Goal: Complete application form

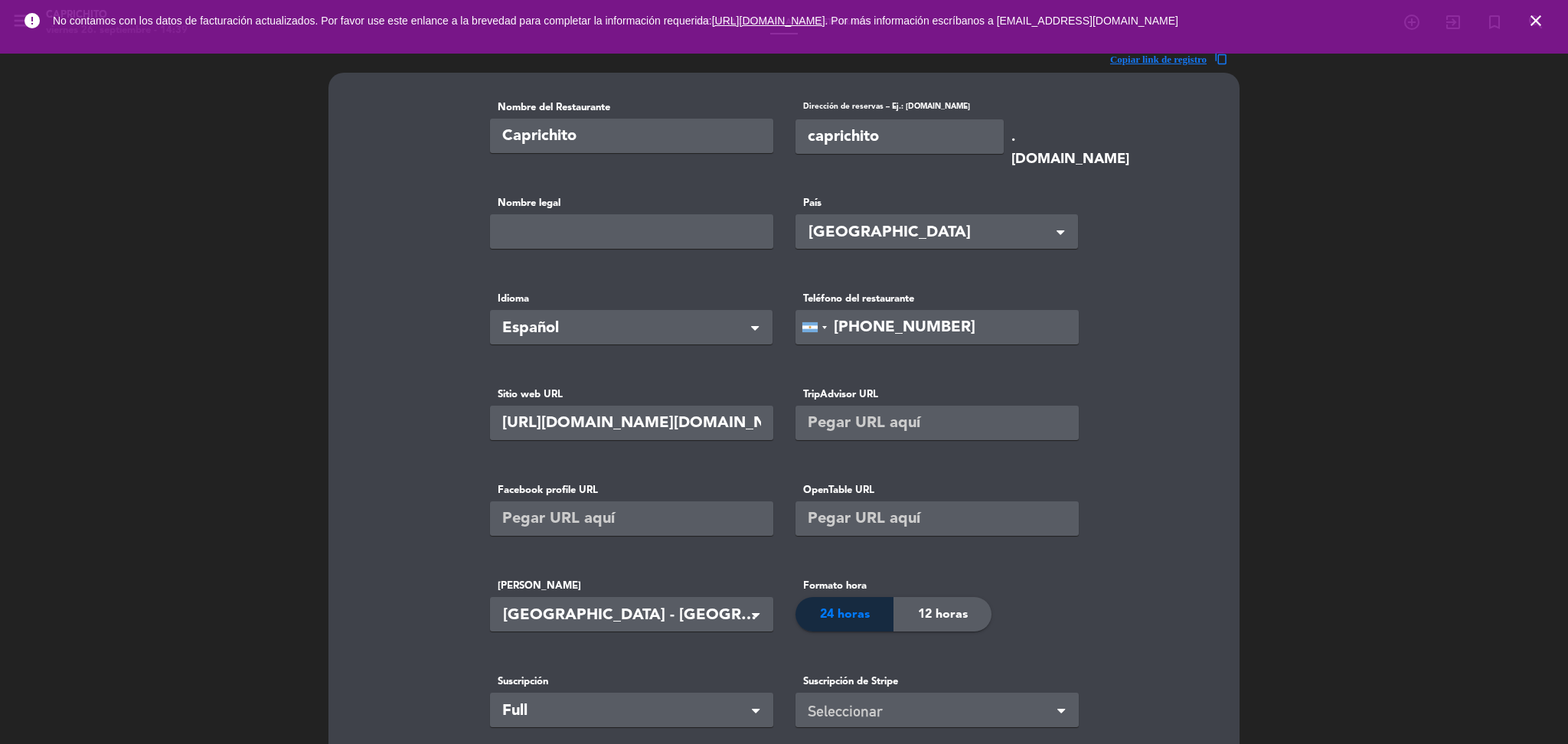
click at [1537, 16] on icon "close" at bounding box center [1536, 21] width 18 height 18
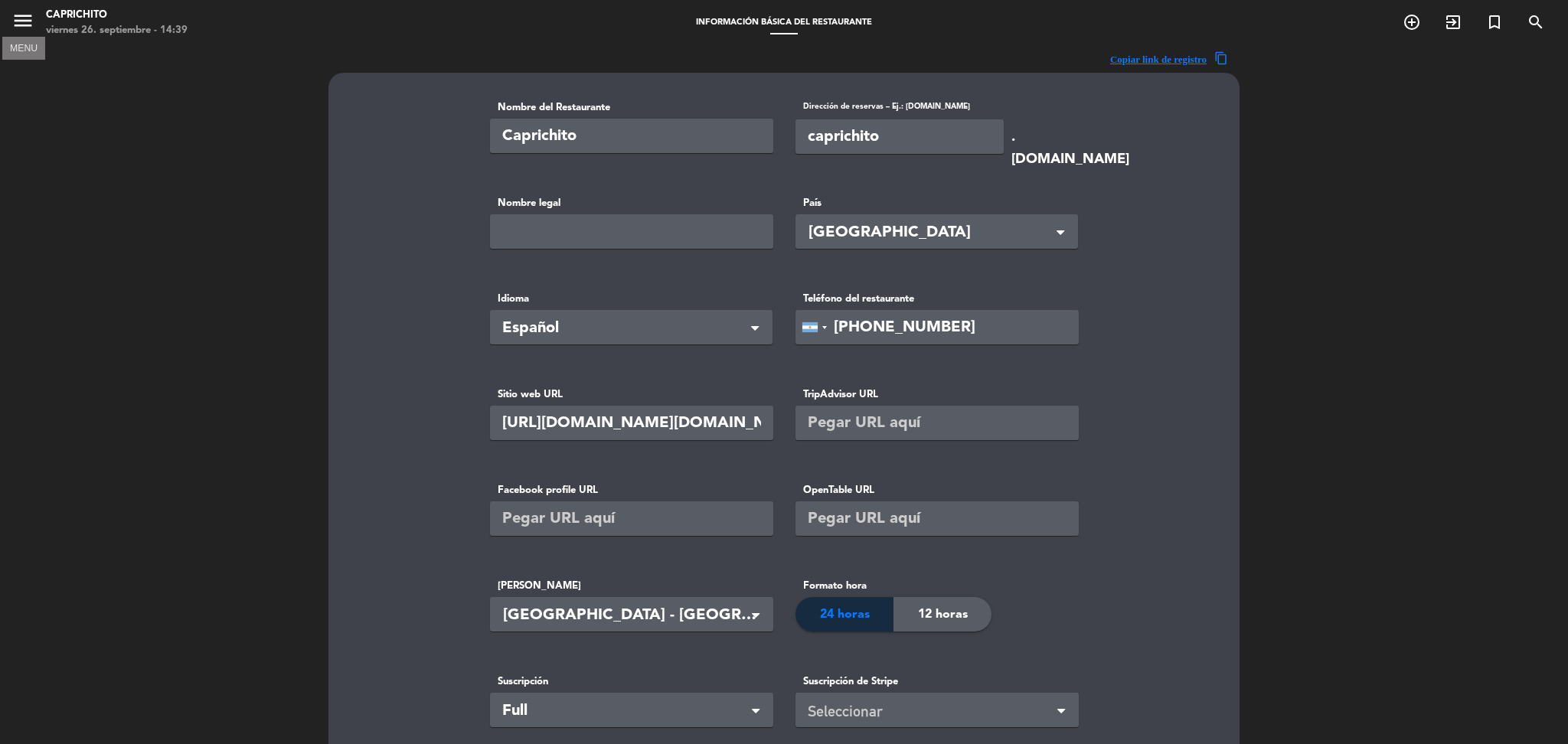
click at [21, 16] on icon "menu" at bounding box center [23, 21] width 23 height 23
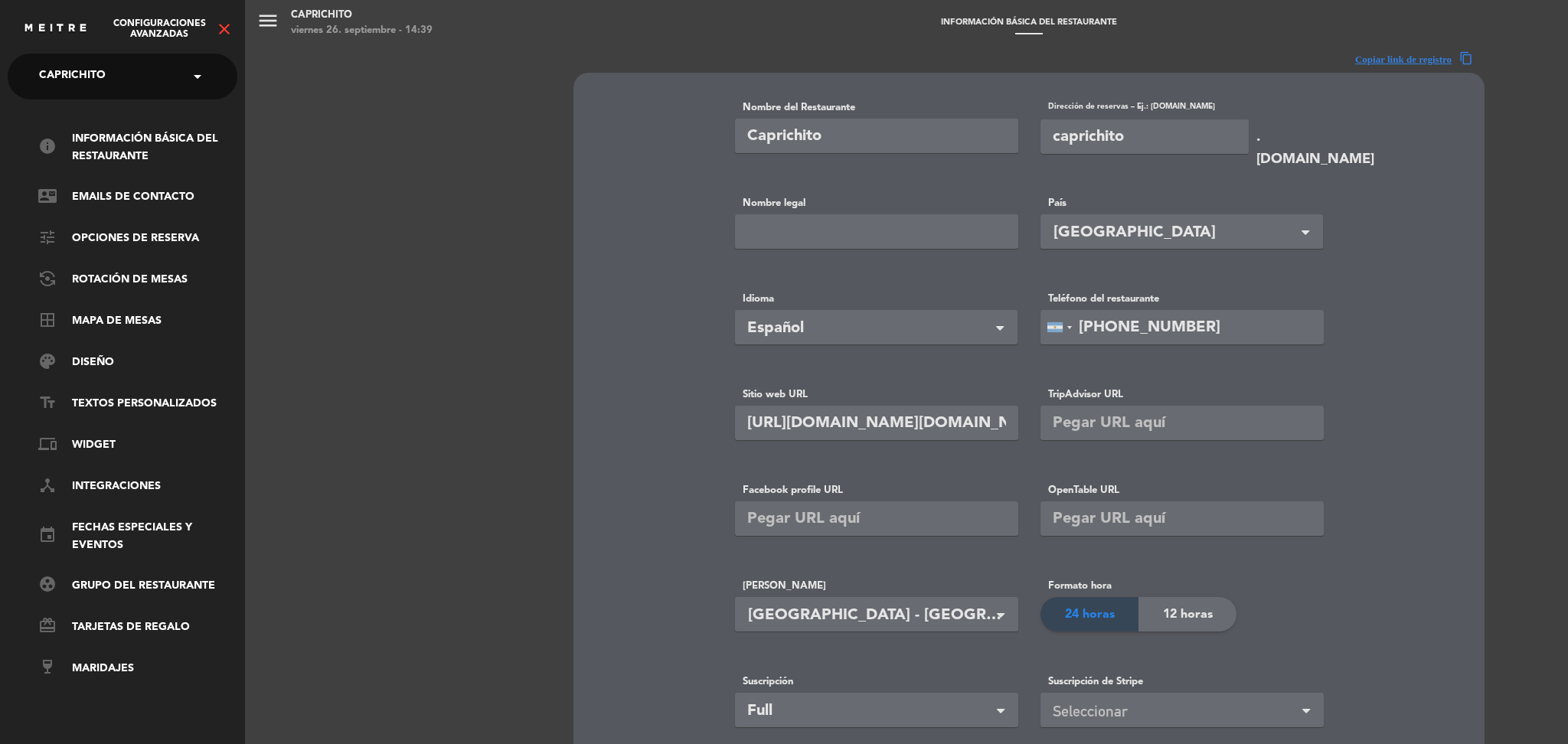
click at [150, 76] on input "text" at bounding box center [124, 77] width 187 height 34
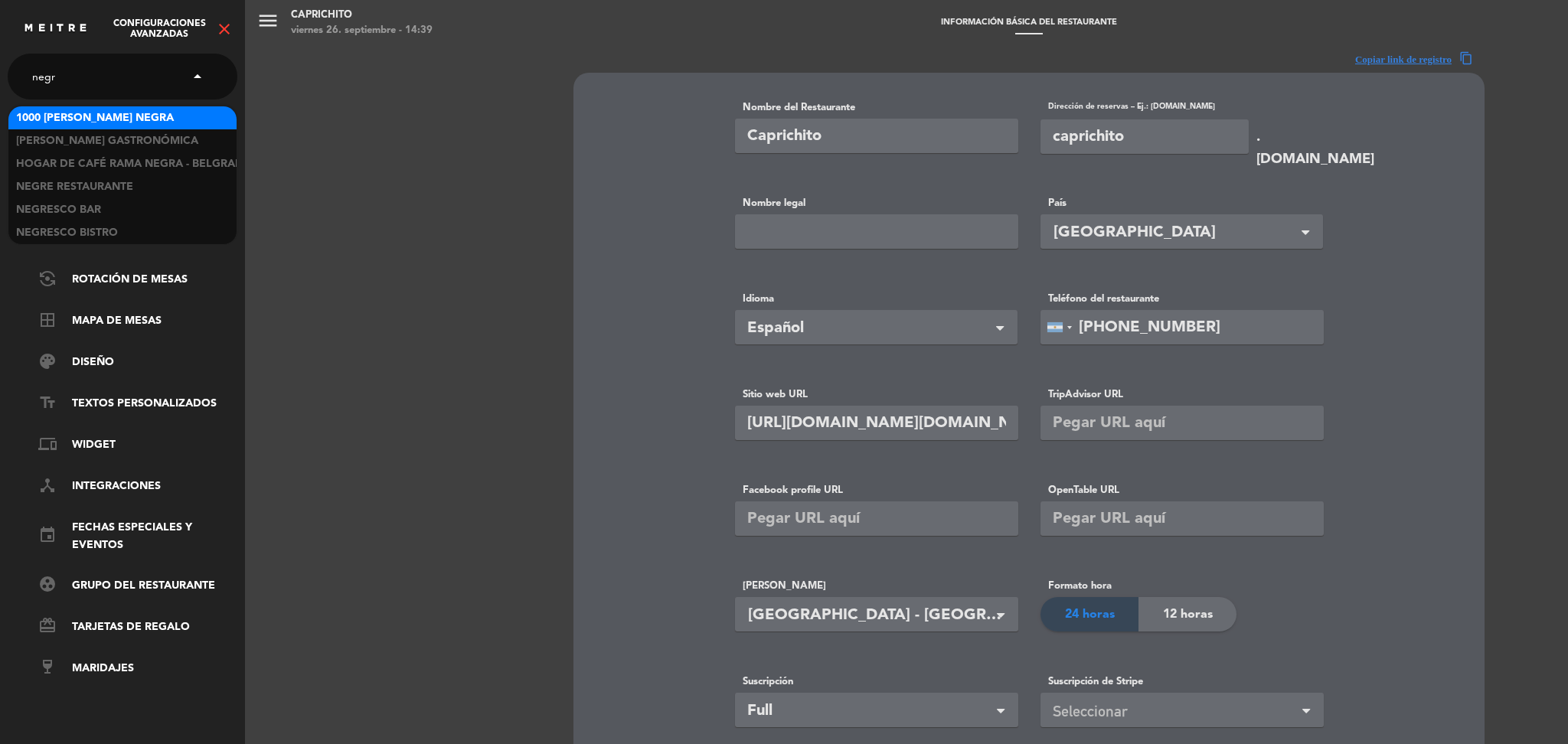
type input "negre"
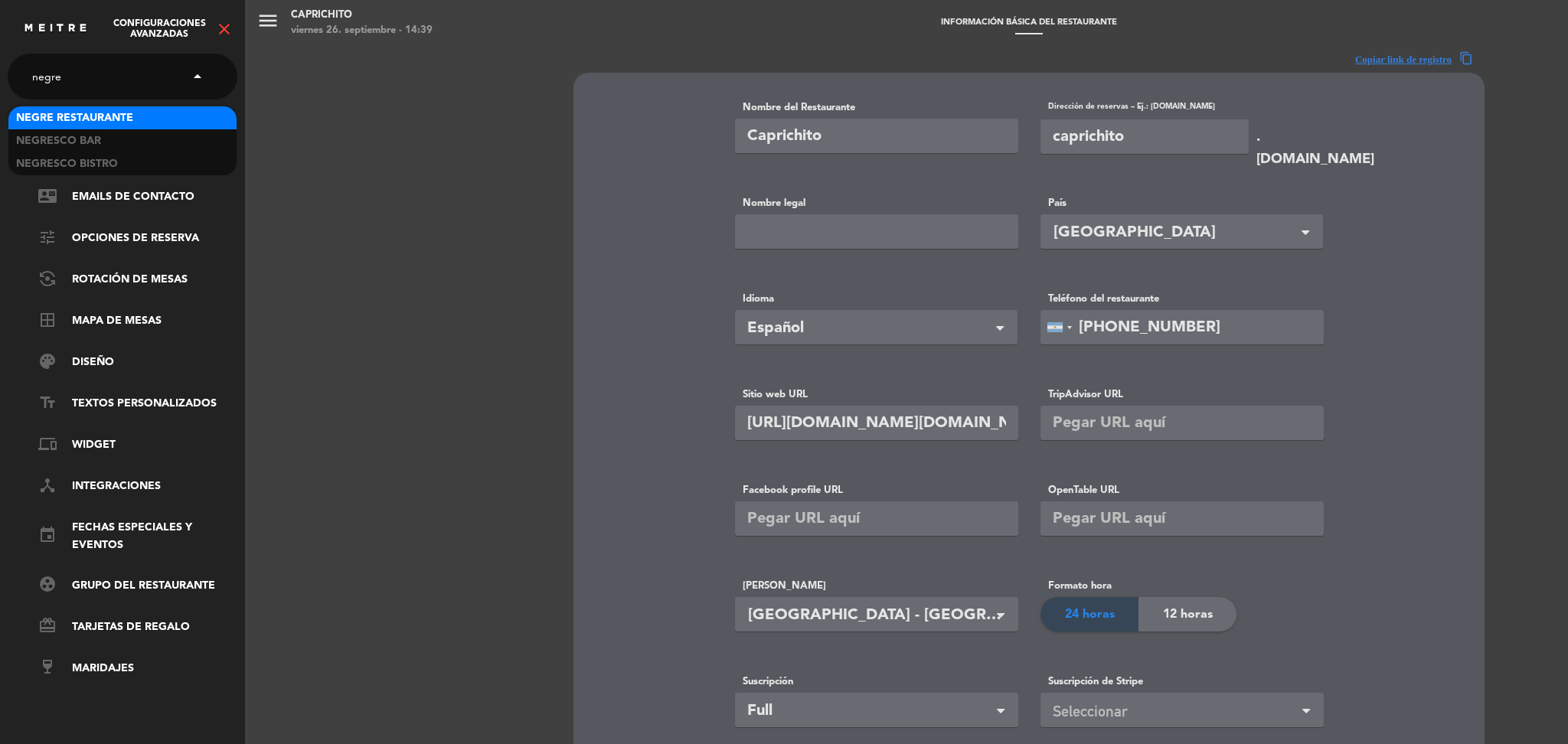
click at [83, 114] on span "Negre Restaurante" at bounding box center [74, 118] width 117 height 17
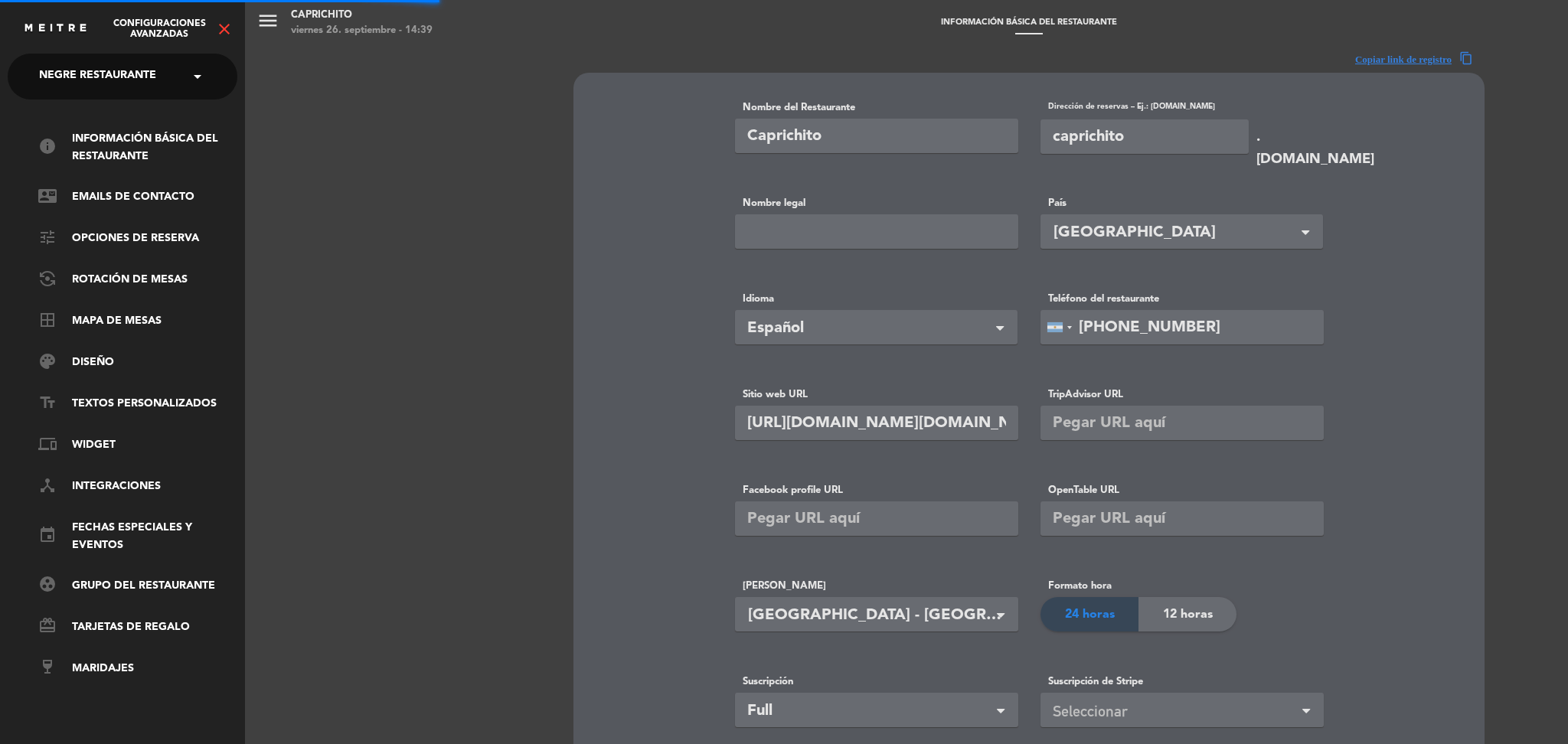
type input "Negre Restaurante"
type input "negre"
type input "https://www.instagram.com/negrerestaurante/?hl=es"
type input "ARS"
type input "+54 9 3416 47-0732"
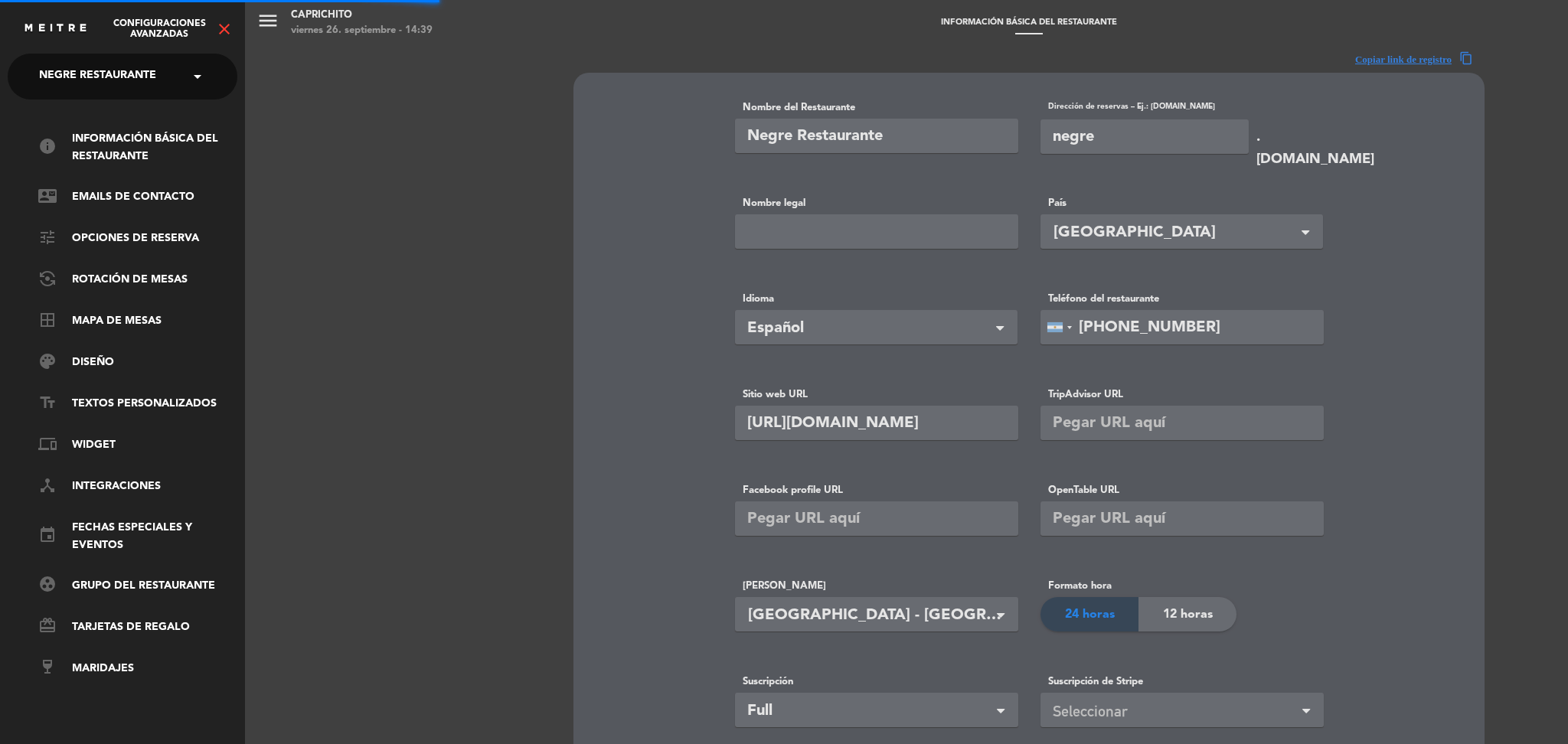
type input "Negre.ahumados"
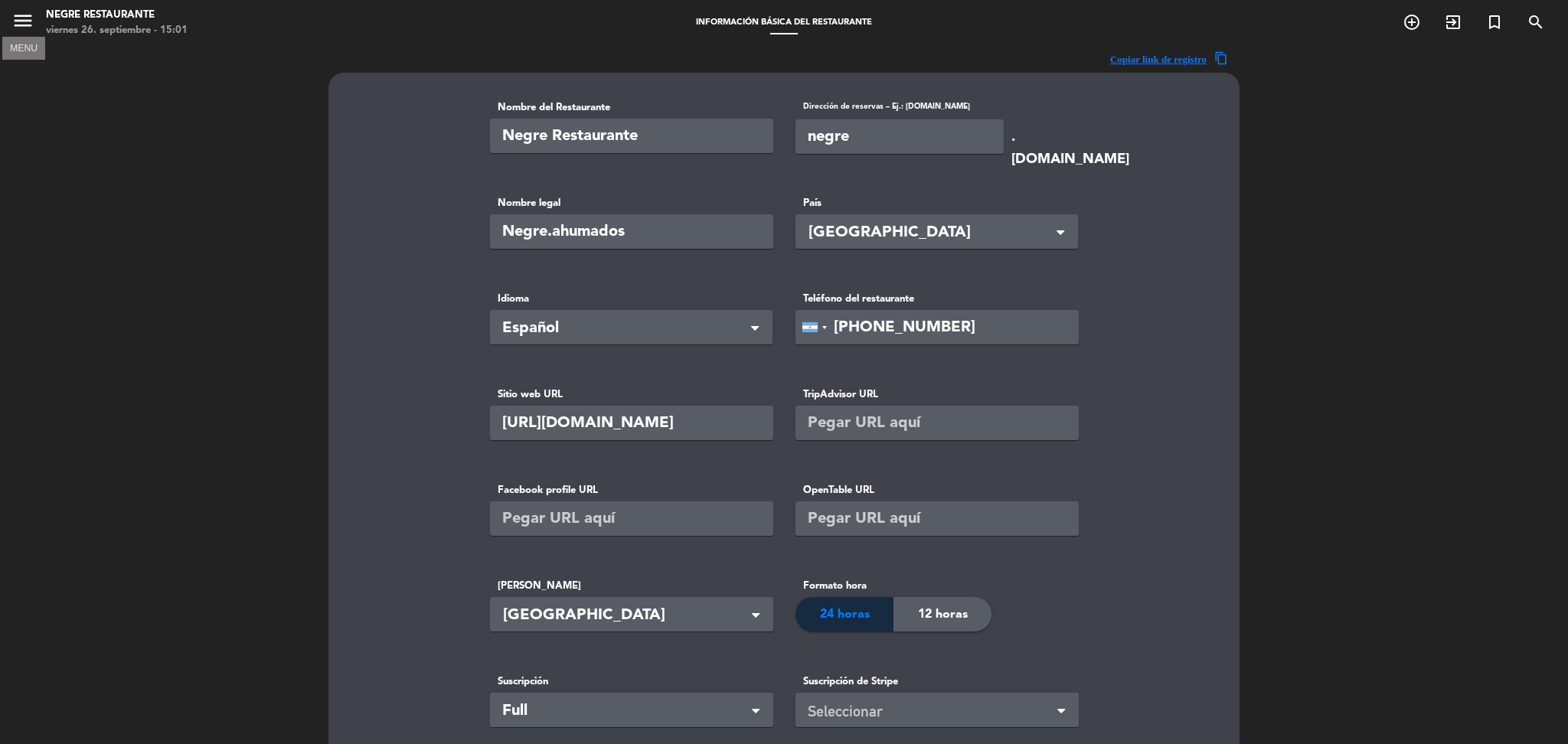
click at [25, 26] on icon "menu" at bounding box center [23, 21] width 23 height 23
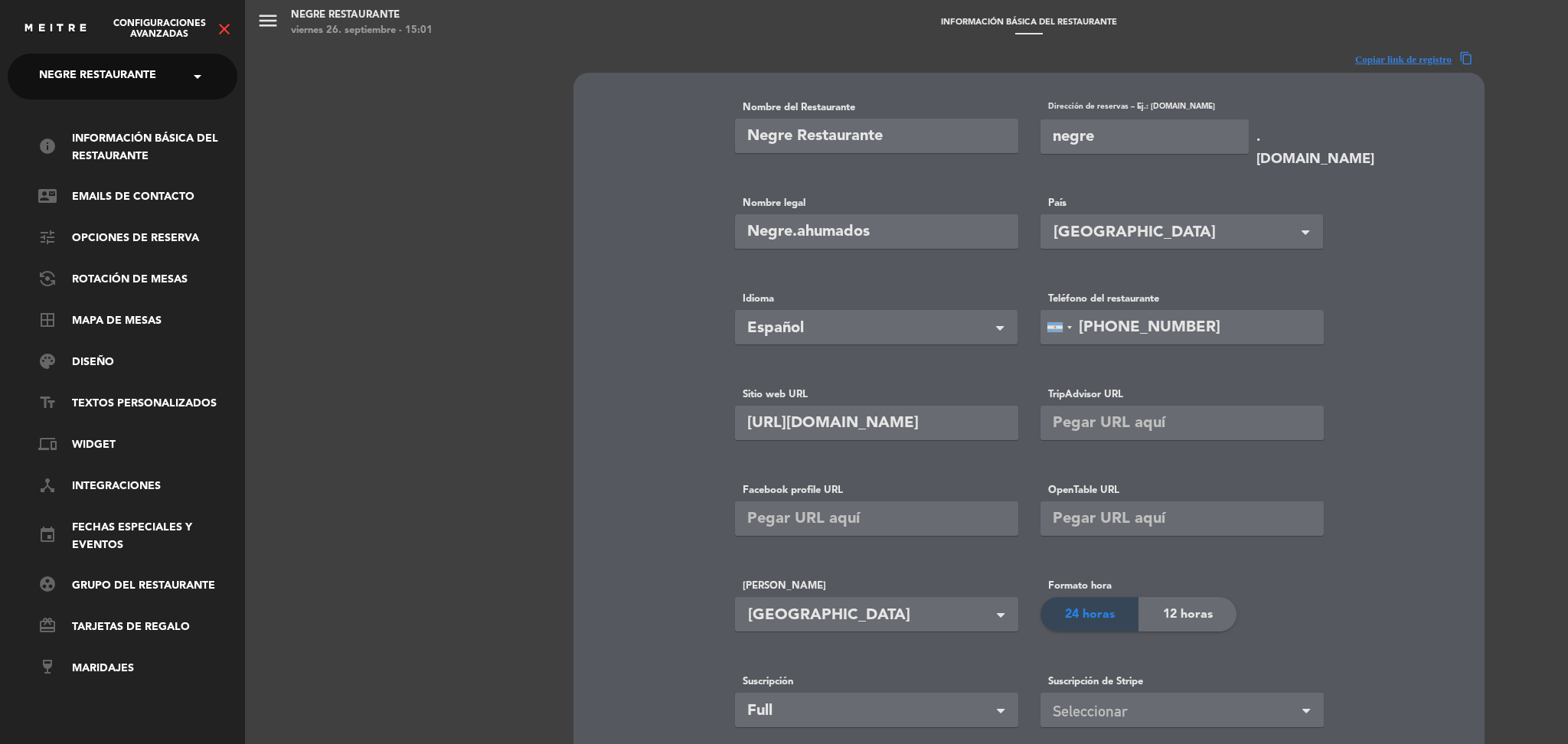
click at [224, 34] on icon "close" at bounding box center [224, 29] width 18 height 18
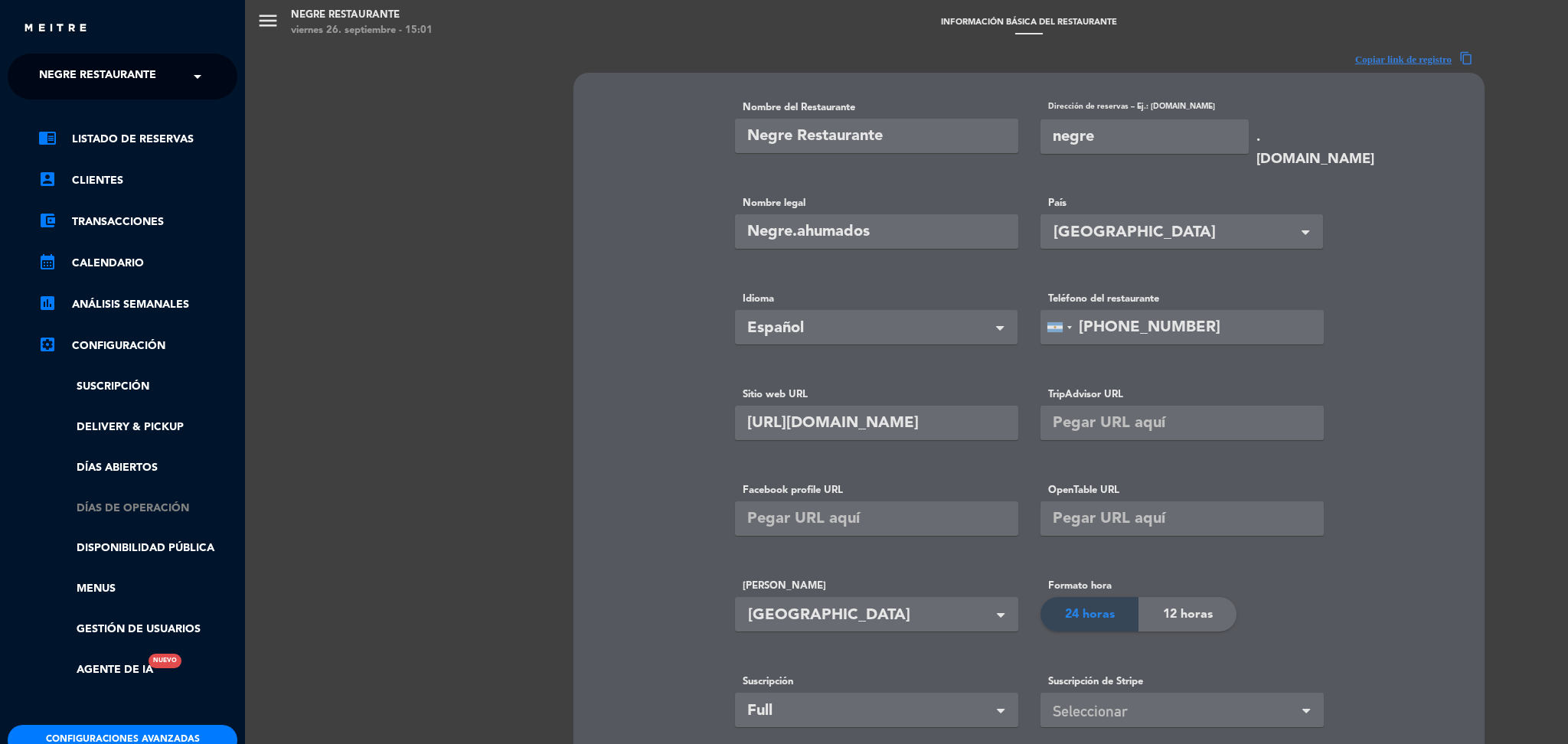
click at [119, 504] on link "Días de Operación" at bounding box center [137, 508] width 199 height 17
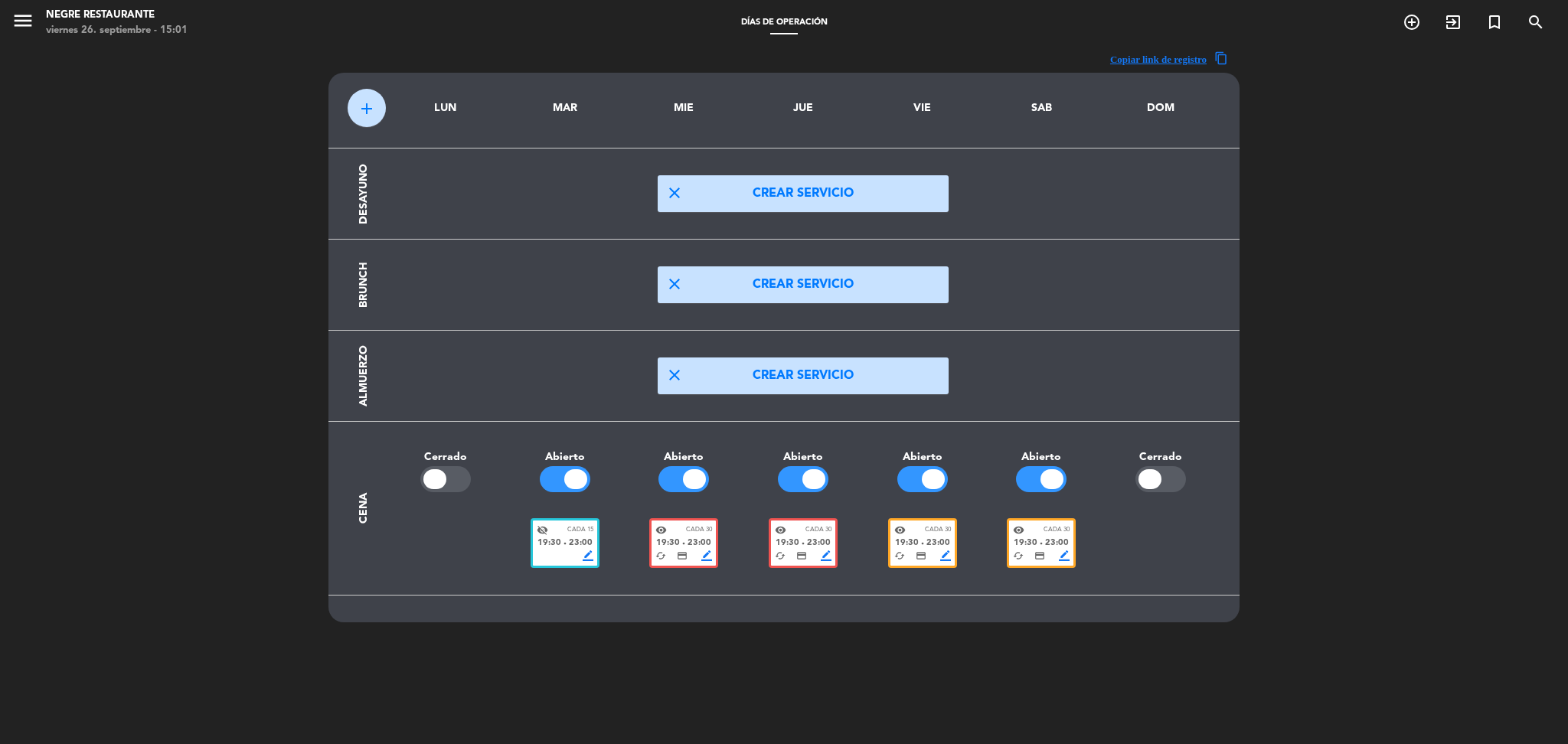
click at [687, 538] on div "19:30 fiber_manual_record 23:00" at bounding box center [683, 543] width 57 height 14
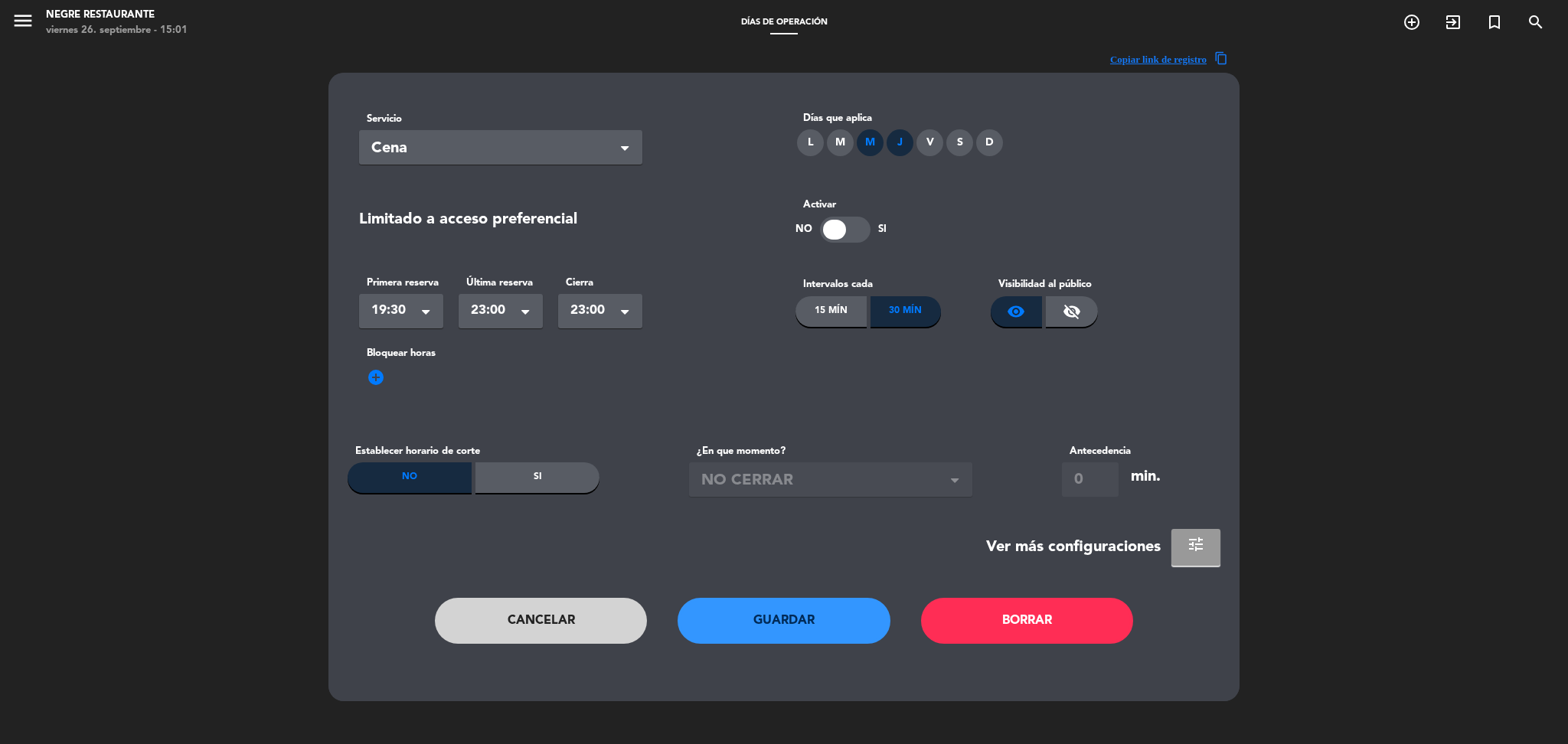
click at [1176, 534] on button "tune" at bounding box center [1195, 547] width 49 height 36
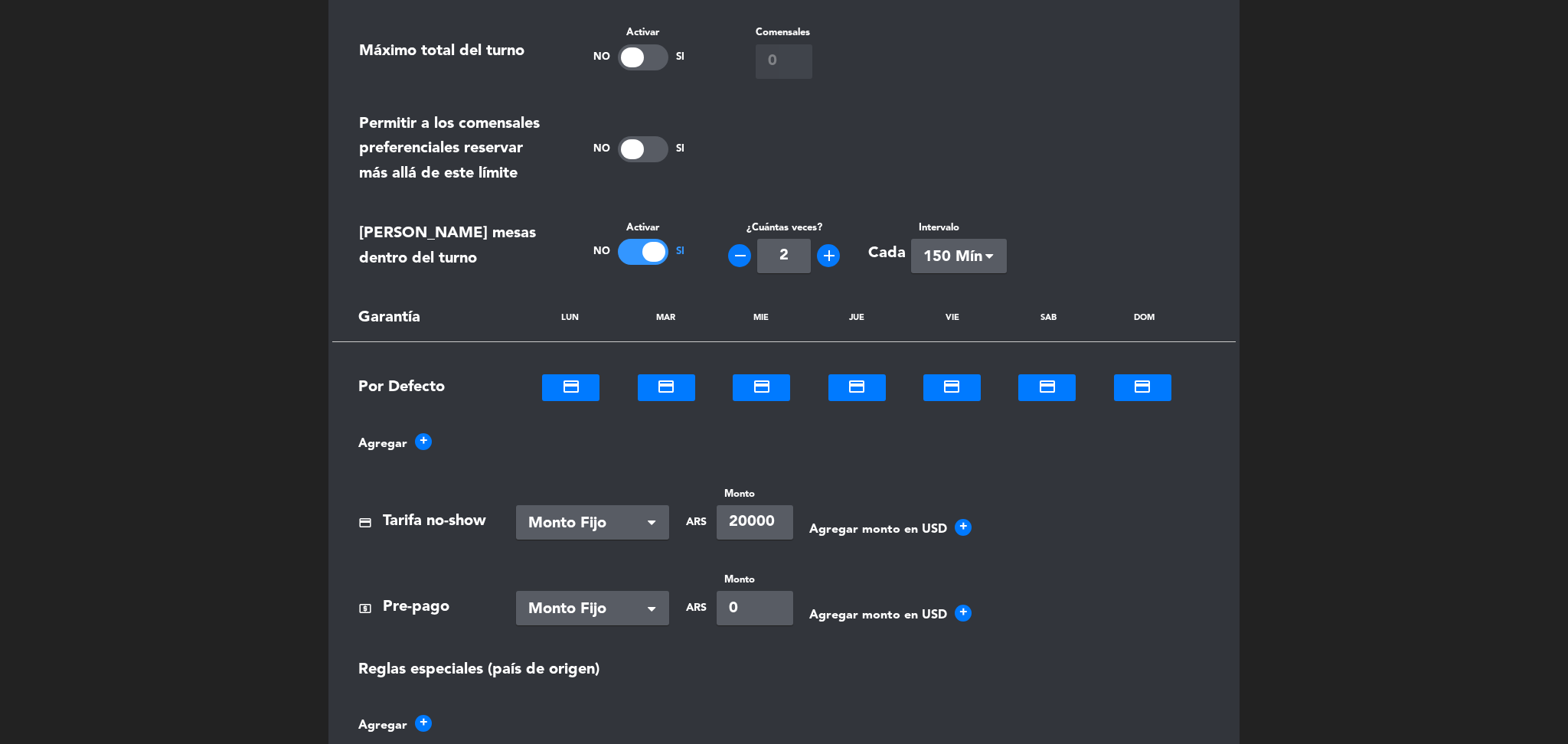
scroll to position [685, 0]
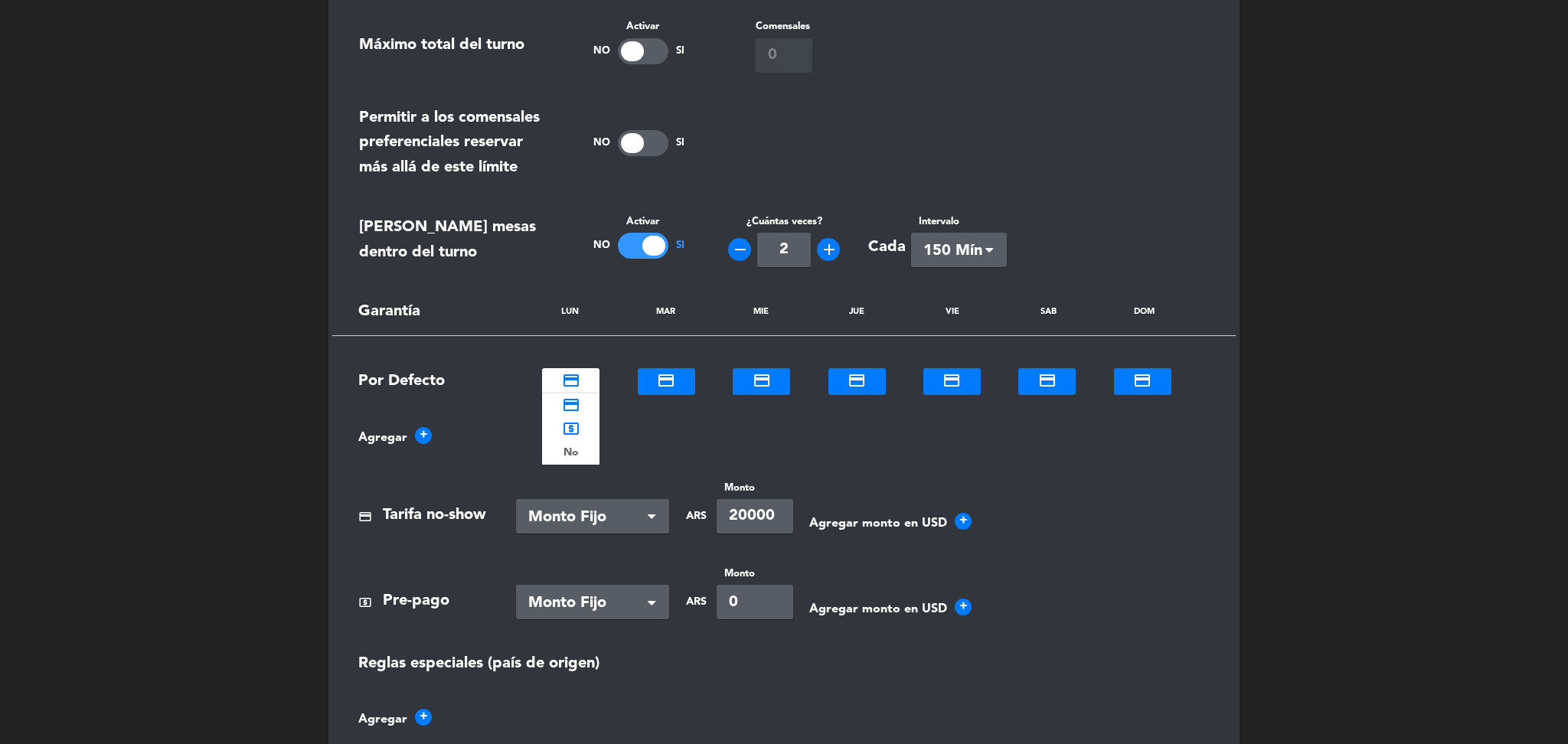
click at [551, 385] on div at bounding box center [571, 377] width 58 height 17
click at [565, 453] on b "No" at bounding box center [571, 453] width 16 height 17
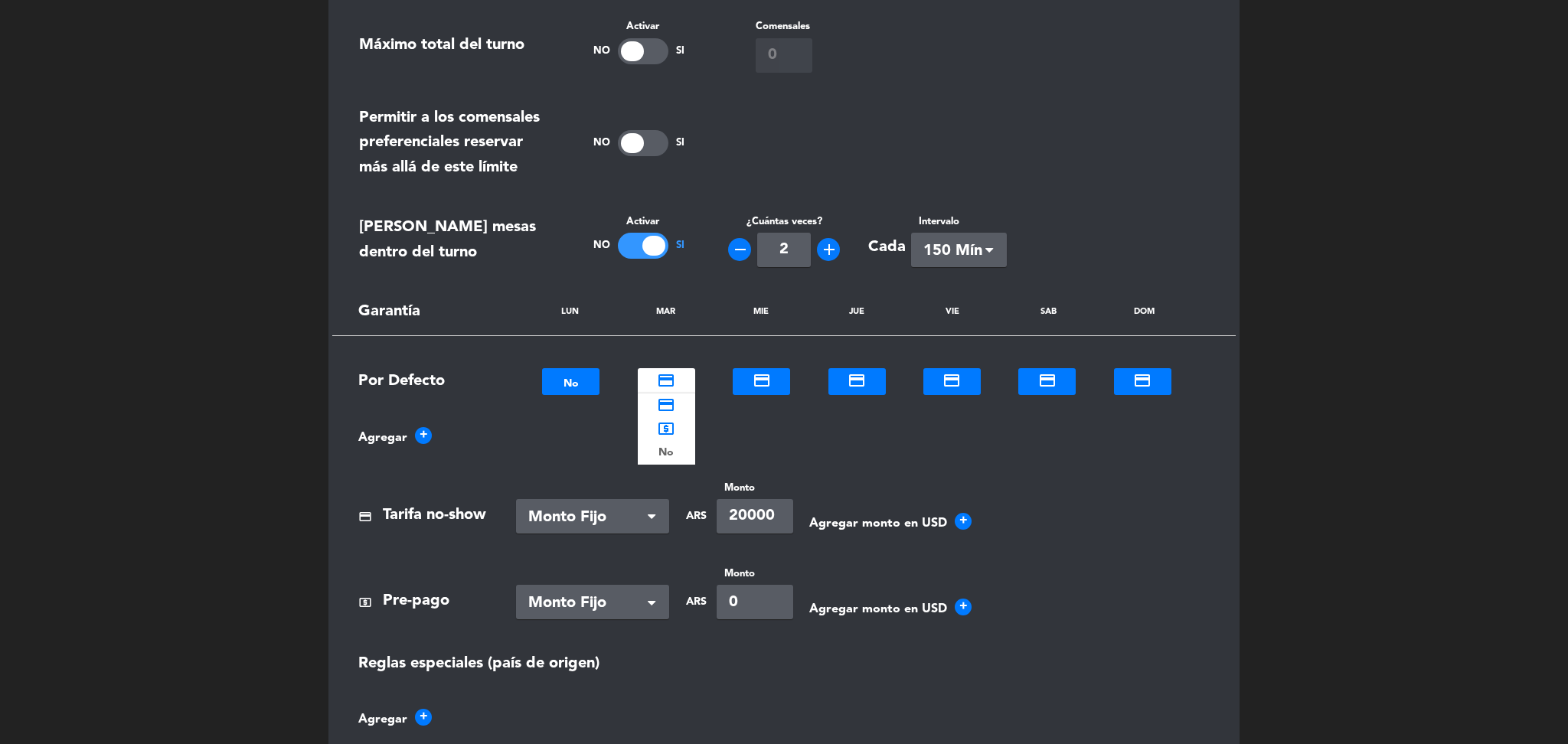
click at [663, 384] on div at bounding box center [667, 377] width 58 height 17
click at [644, 451] on div "No" at bounding box center [667, 453] width 58 height 24
click at [739, 375] on div at bounding box center [762, 377] width 58 height 17
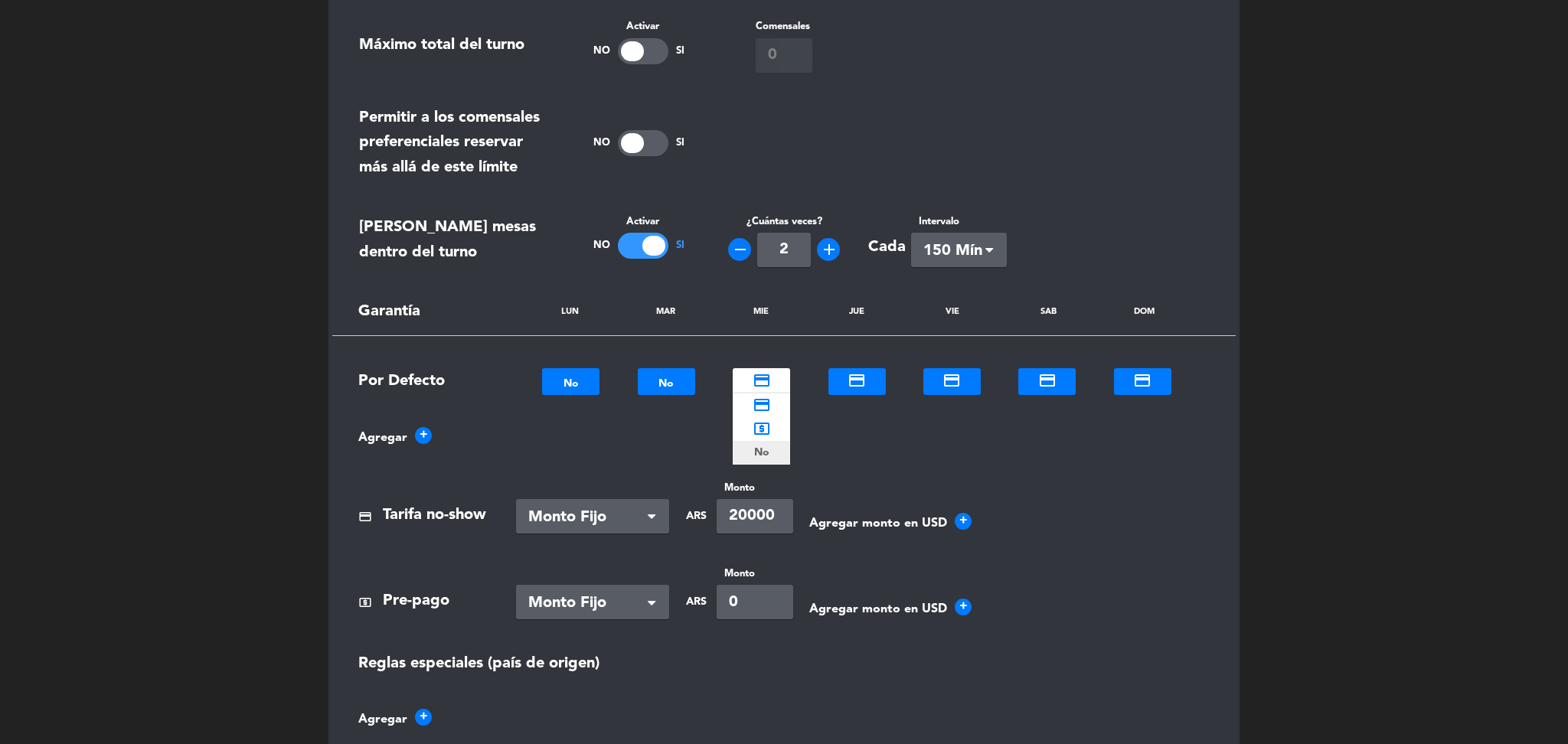
click at [753, 453] on div "No" at bounding box center [762, 453] width 58 height 24
click at [860, 375] on div at bounding box center [858, 377] width 58 height 17
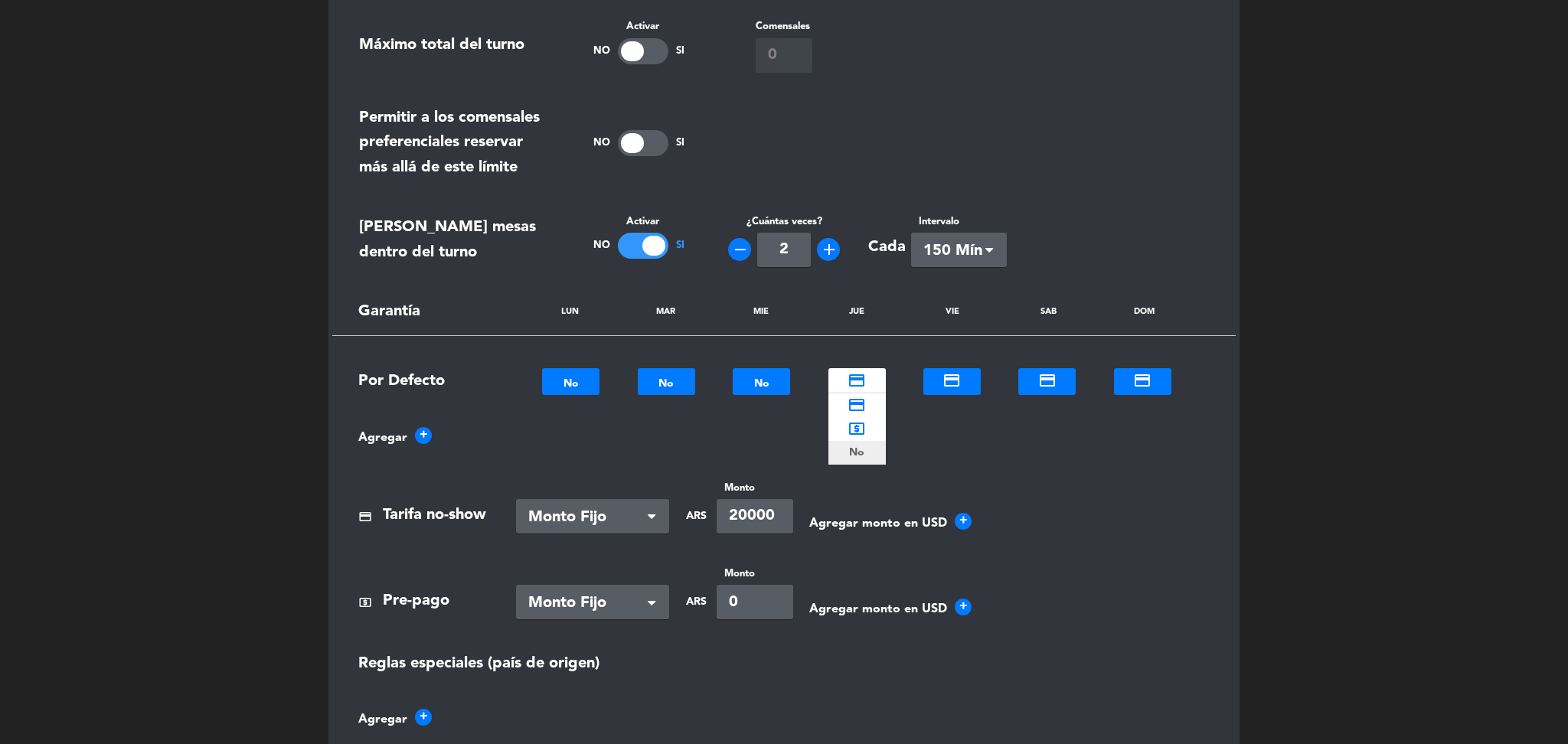
click at [855, 452] on b "No" at bounding box center [857, 453] width 16 height 17
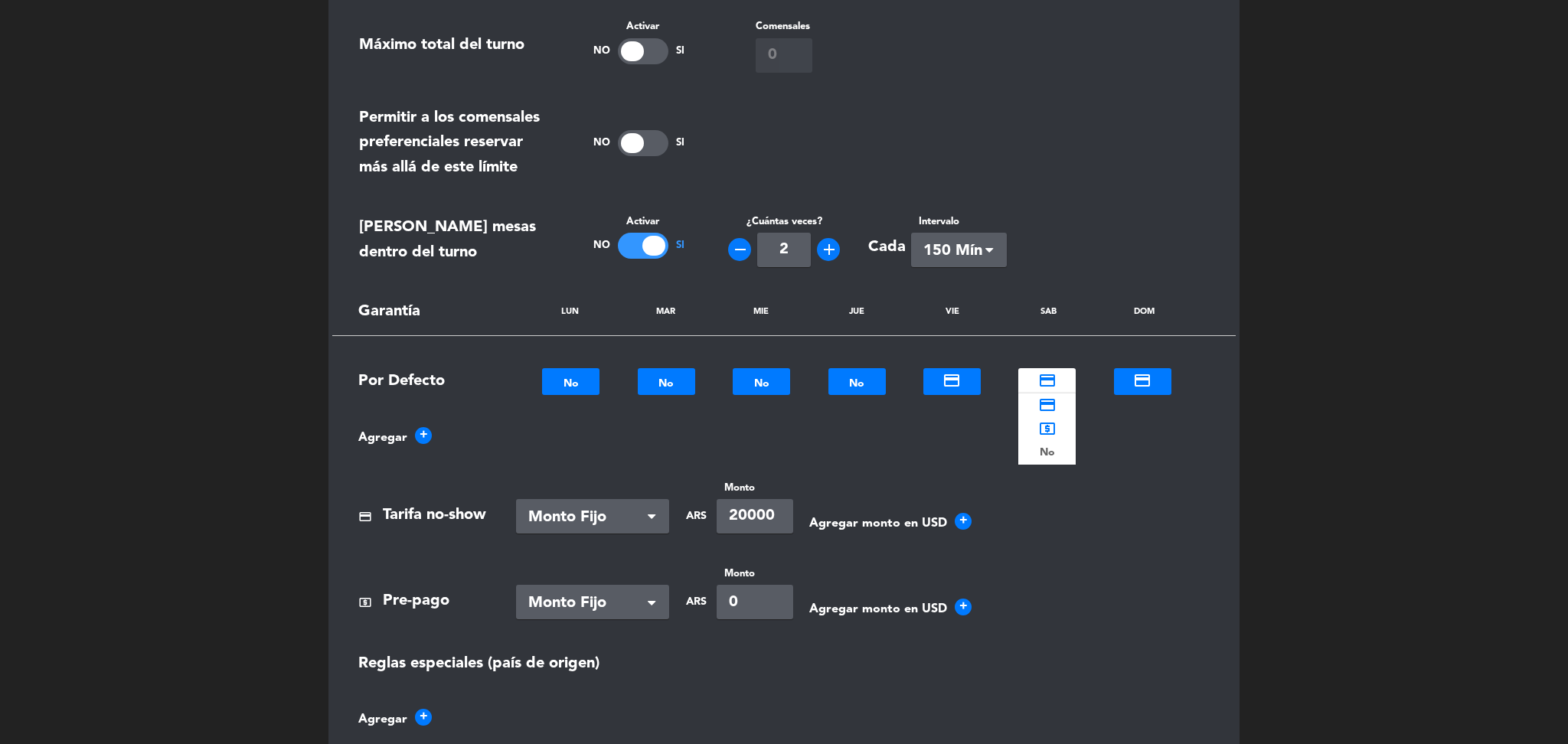
click at [1057, 374] on div at bounding box center [1048, 377] width 58 height 17
click at [1033, 448] on div "No" at bounding box center [1048, 453] width 58 height 24
click at [1145, 381] on div at bounding box center [1143, 377] width 58 height 17
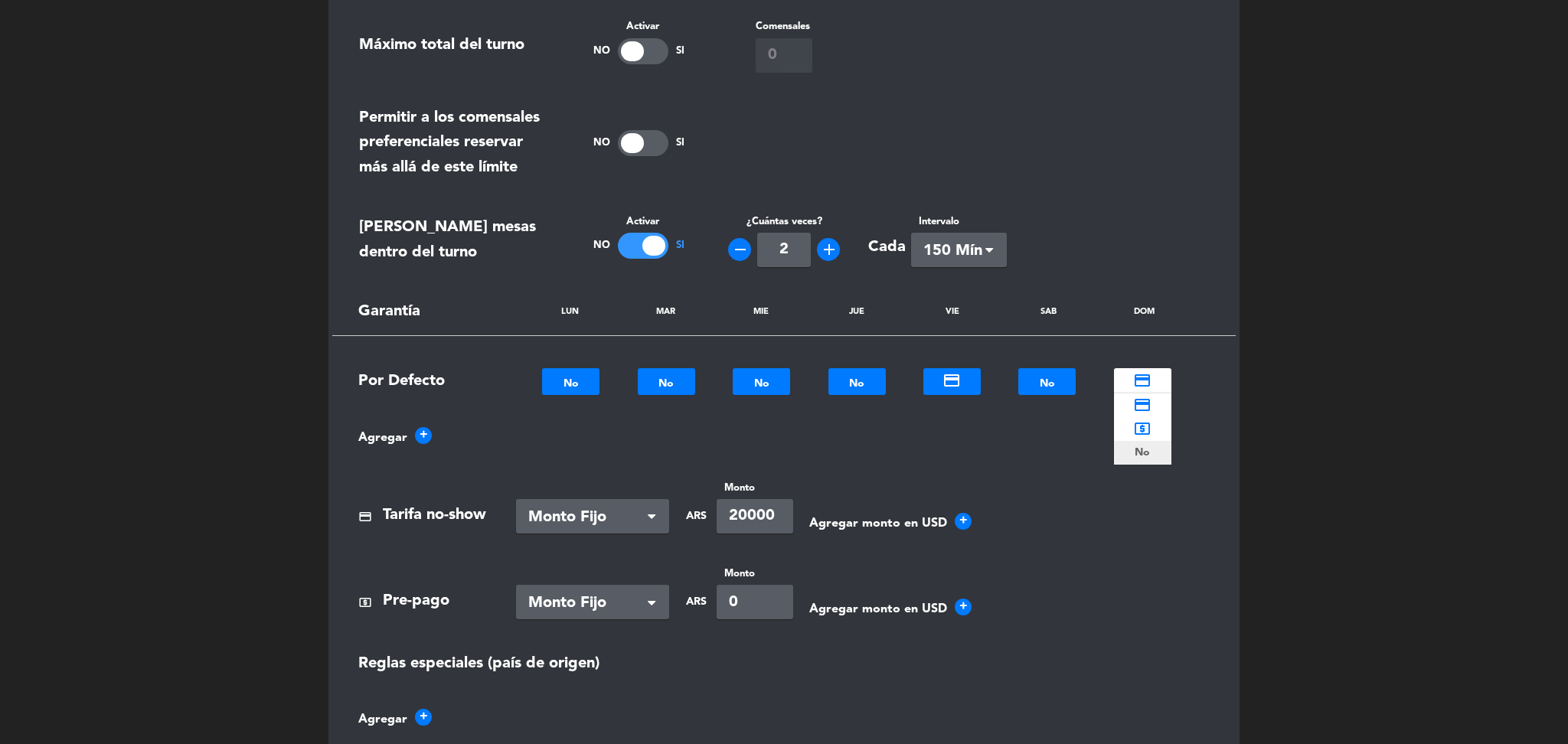
click at [1136, 454] on b "No" at bounding box center [1143, 453] width 16 height 17
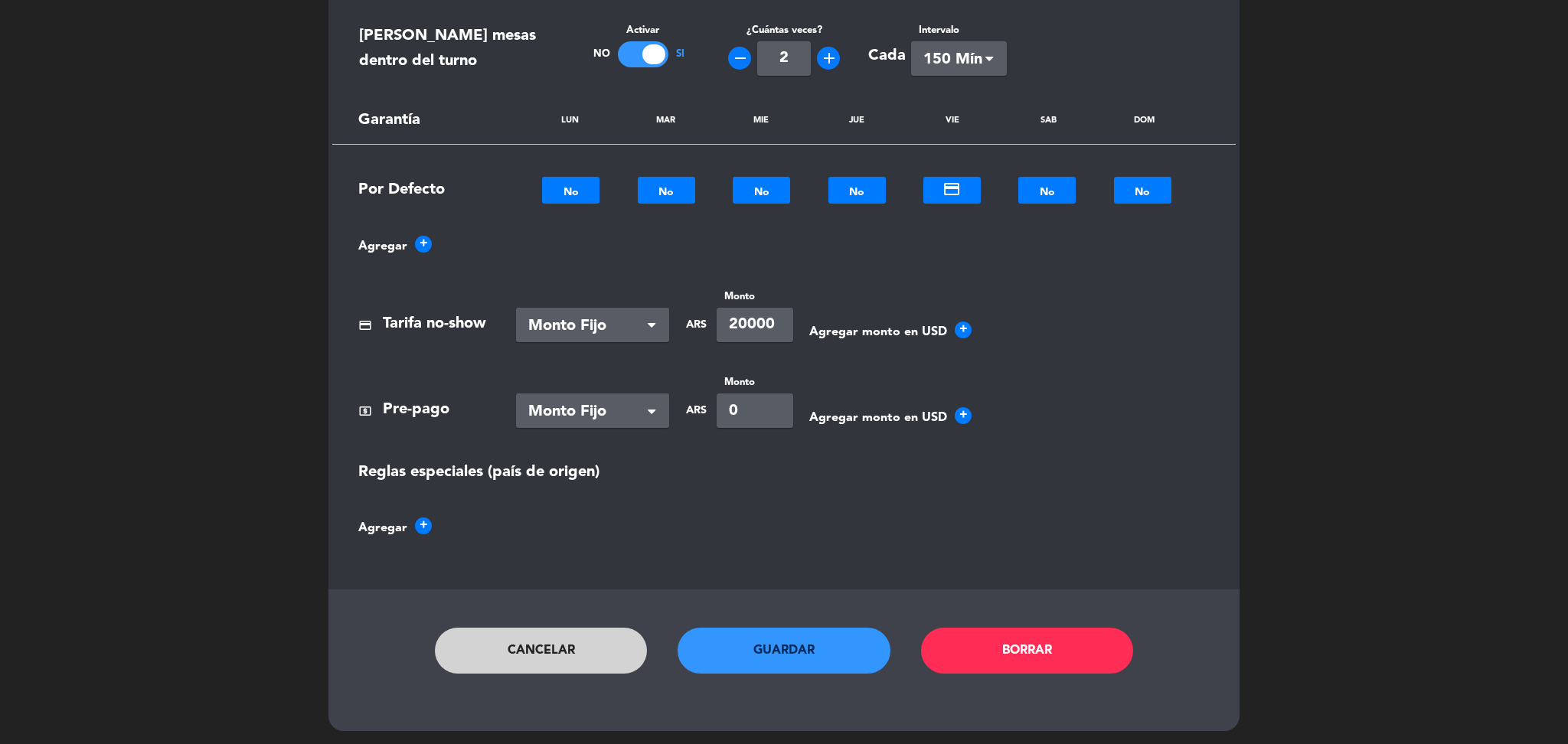
click at [753, 654] on button "Guardar" at bounding box center [784, 651] width 213 height 46
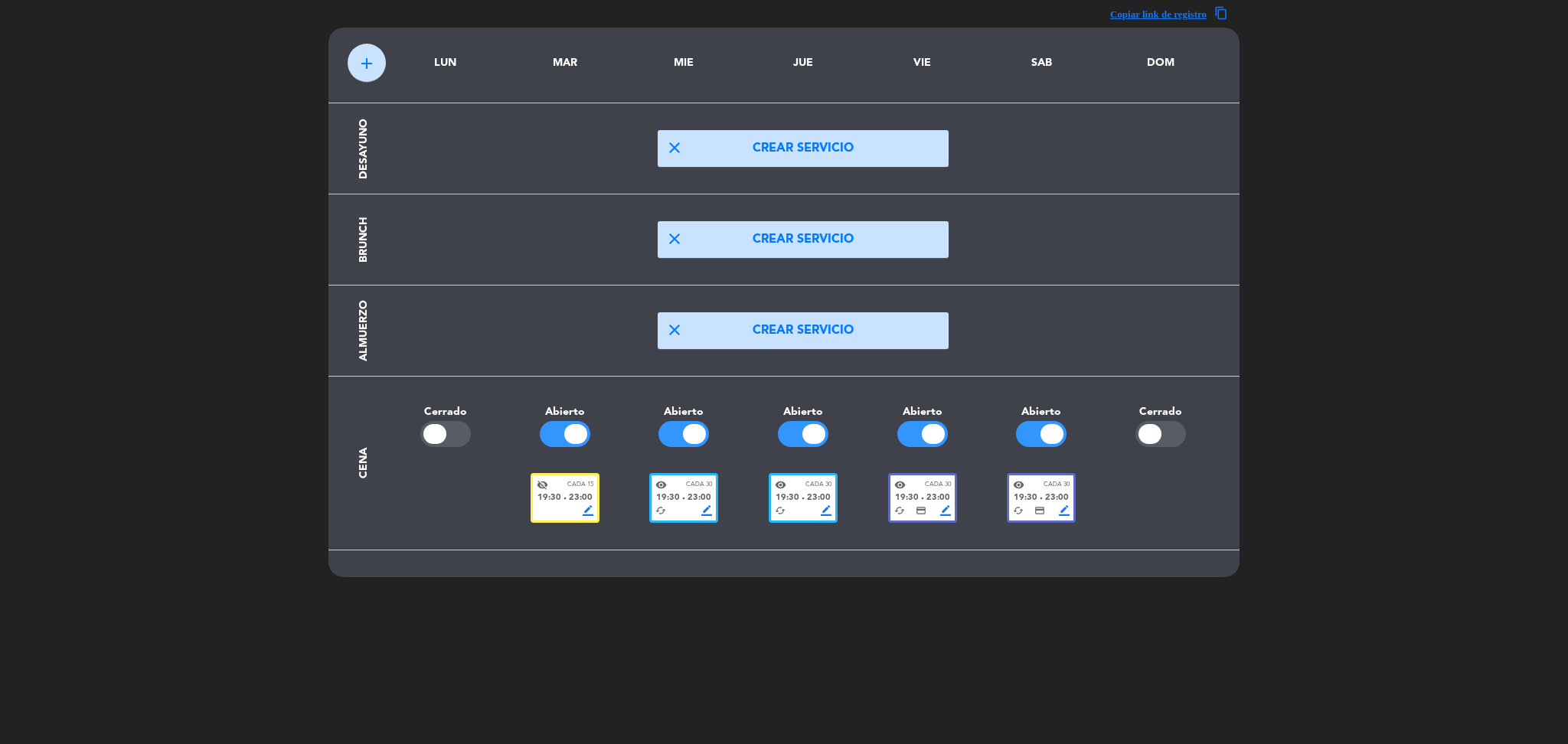
click at [924, 500] on div "19:30 fiber_manual_record 23:00" at bounding box center [923, 498] width 57 height 14
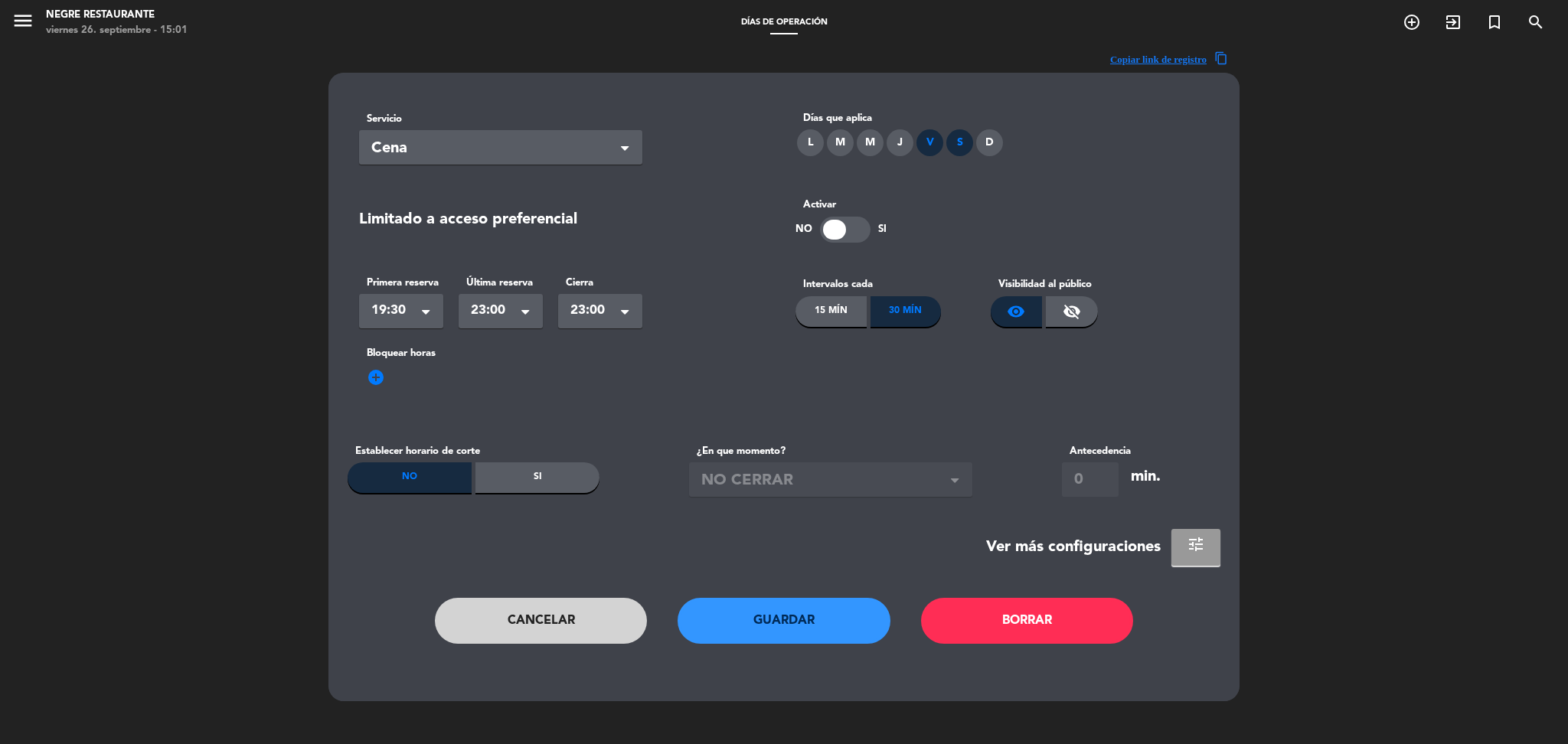
click at [1201, 544] on span "tune" at bounding box center [1196, 544] width 18 height 18
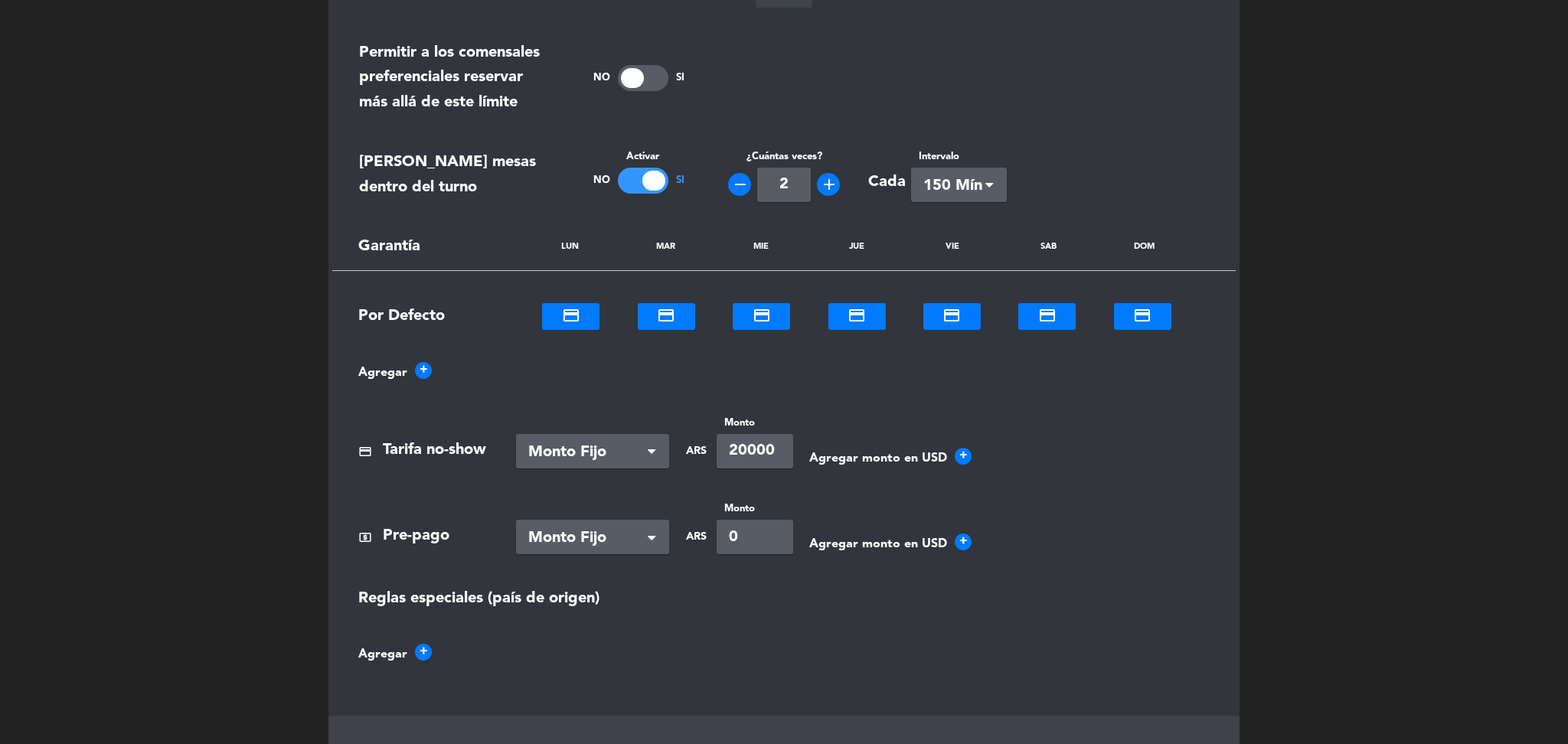
scroll to position [755, 0]
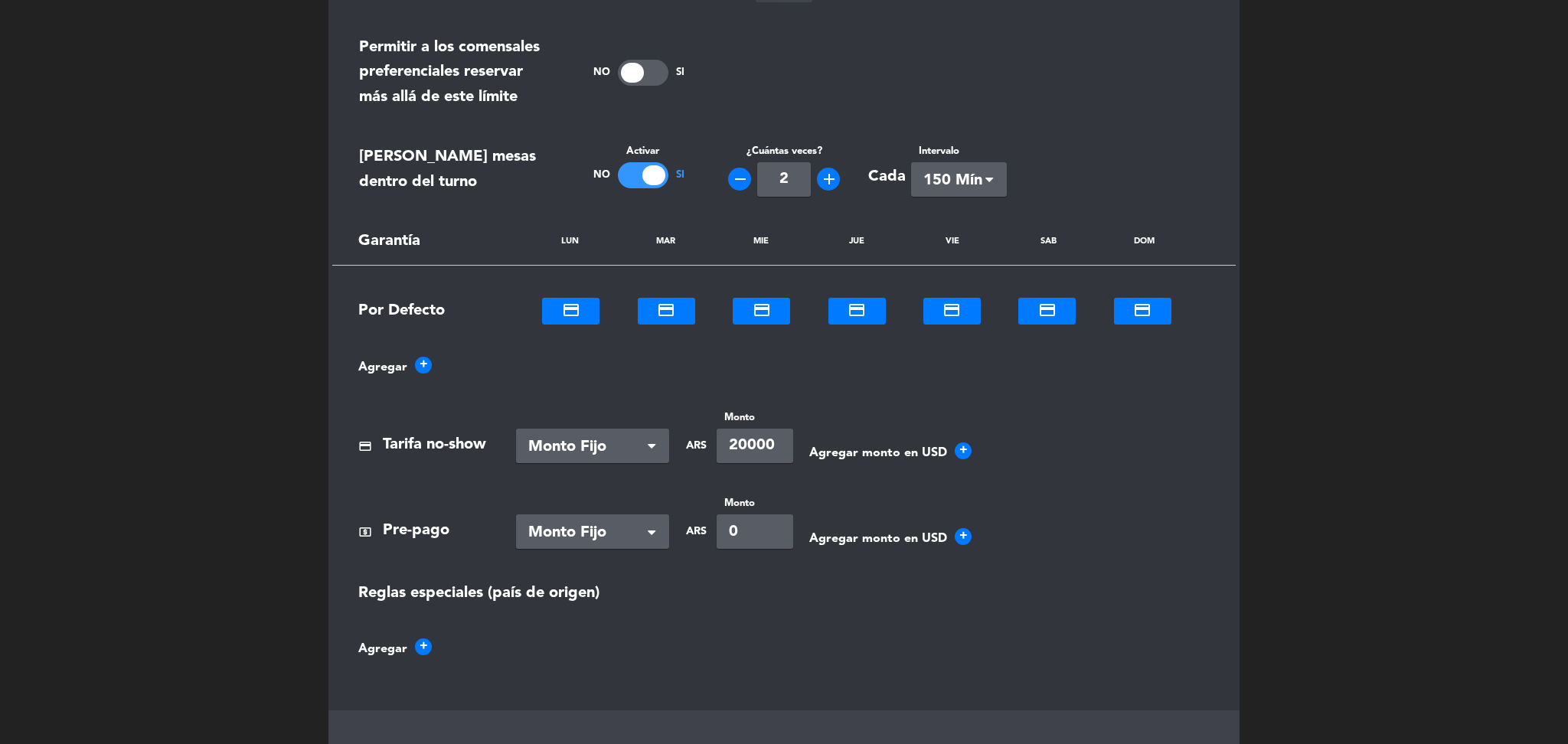
click at [1057, 314] on div at bounding box center [1048, 306] width 58 height 17
click at [1044, 379] on b "No" at bounding box center [1048, 381] width 16 height 17
click at [1115, 306] on div at bounding box center [1143, 306] width 58 height 17
click at [1119, 377] on div "No" at bounding box center [1143, 382] width 58 height 24
click at [851, 306] on div at bounding box center [858, 306] width 58 height 17
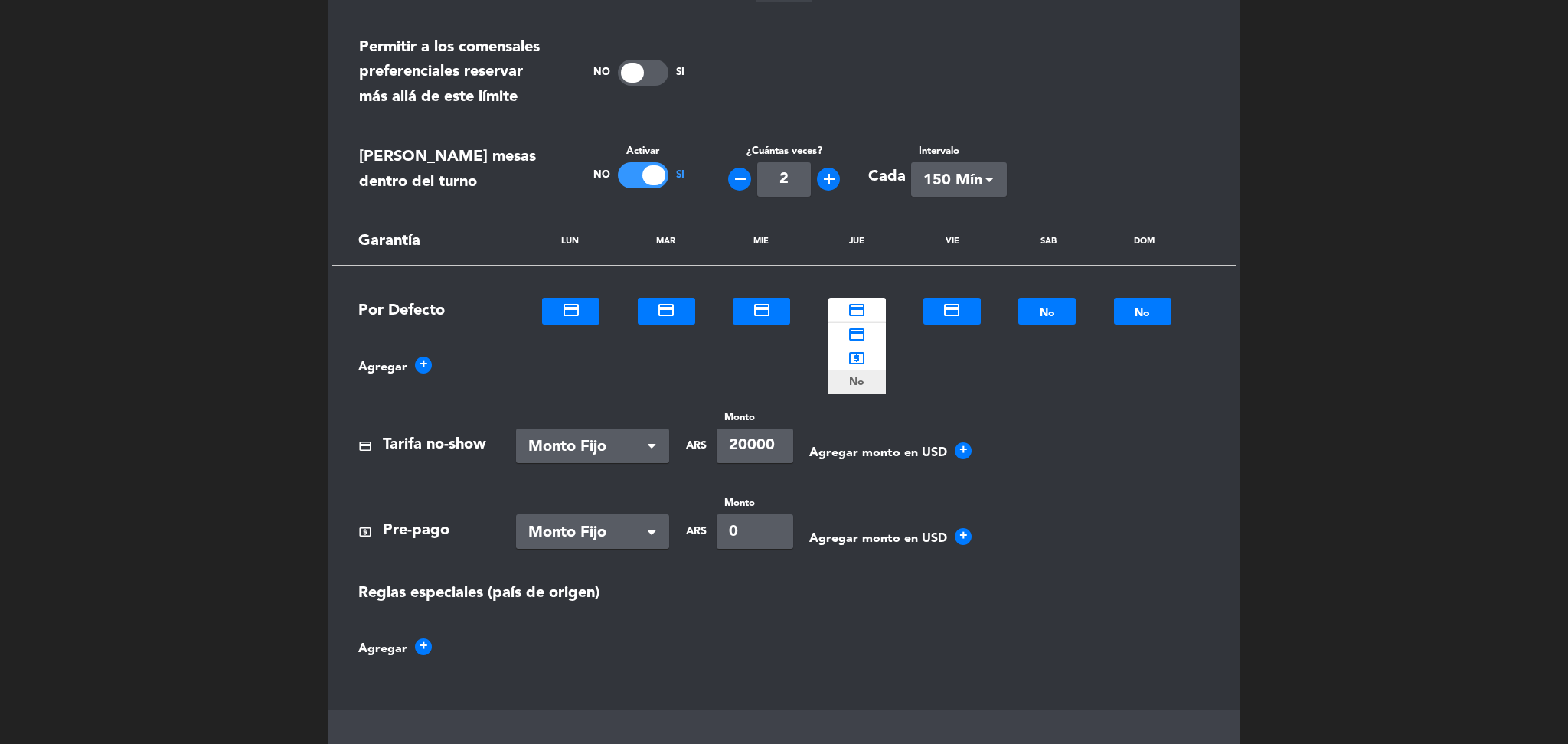
click at [861, 384] on b "No" at bounding box center [857, 381] width 16 height 17
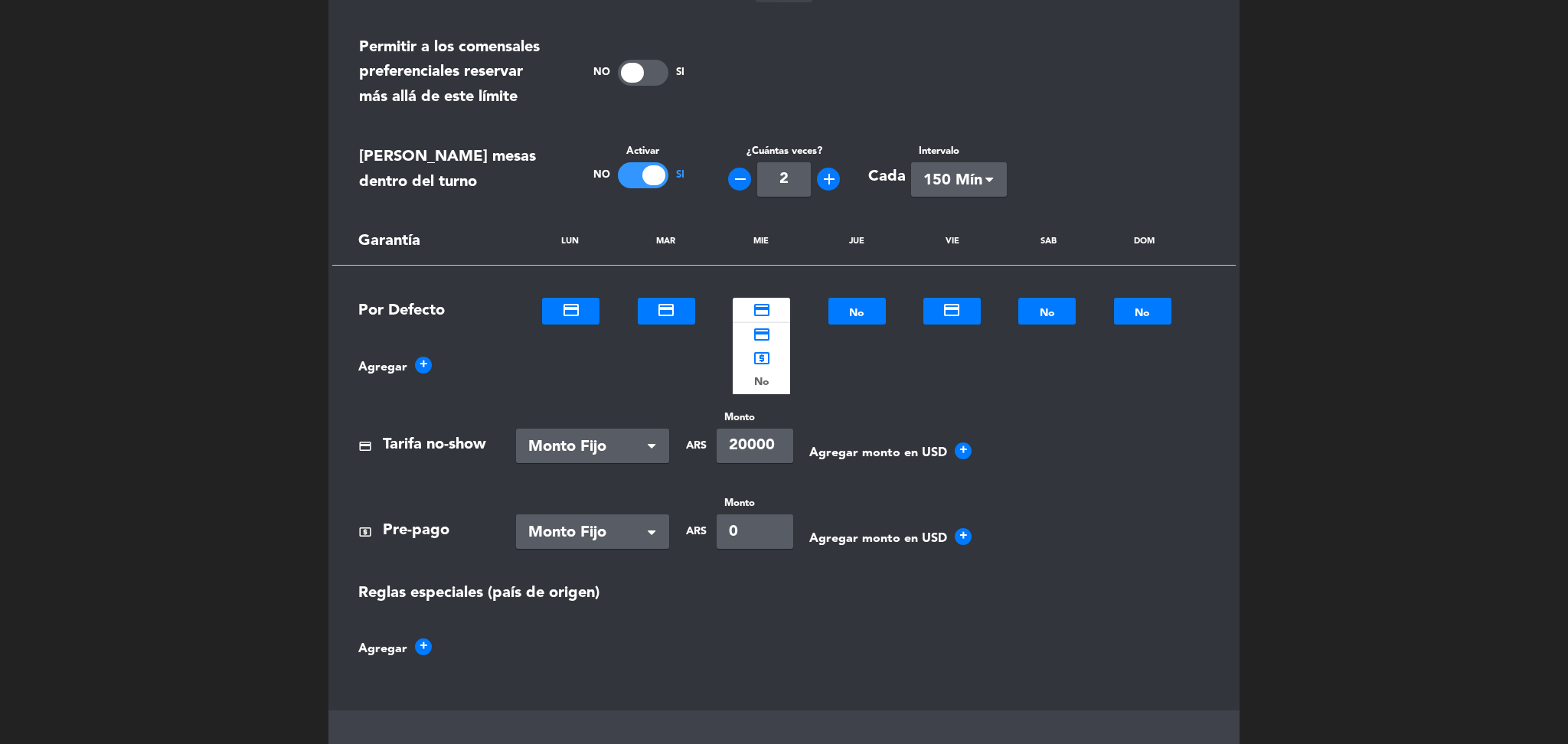
click at [769, 305] on div at bounding box center [762, 306] width 58 height 17
click at [765, 384] on b "No" at bounding box center [762, 381] width 16 height 17
click at [666, 313] on div at bounding box center [667, 306] width 58 height 17
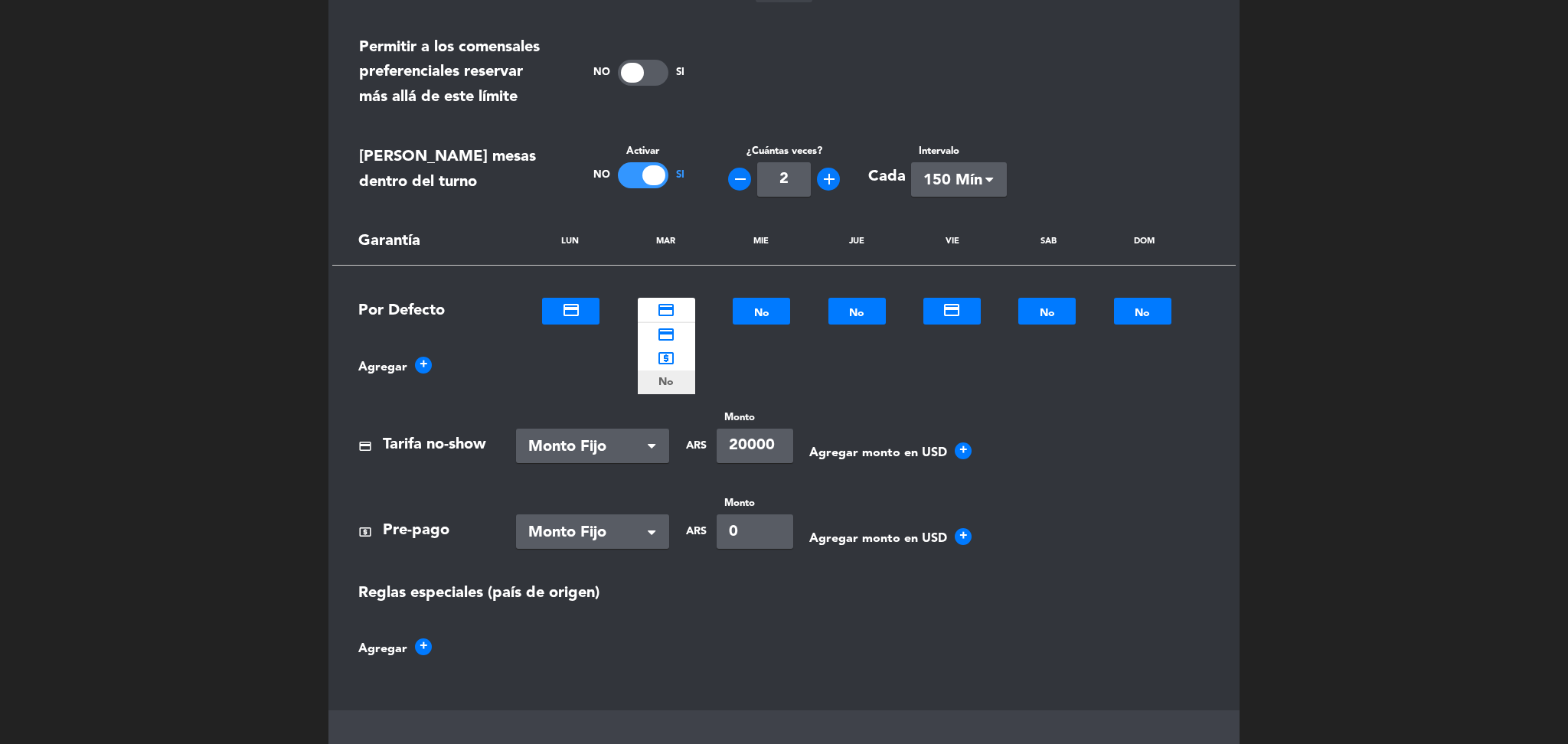
click at [665, 389] on b "No" at bounding box center [666, 381] width 16 height 17
click at [568, 314] on div at bounding box center [571, 306] width 58 height 17
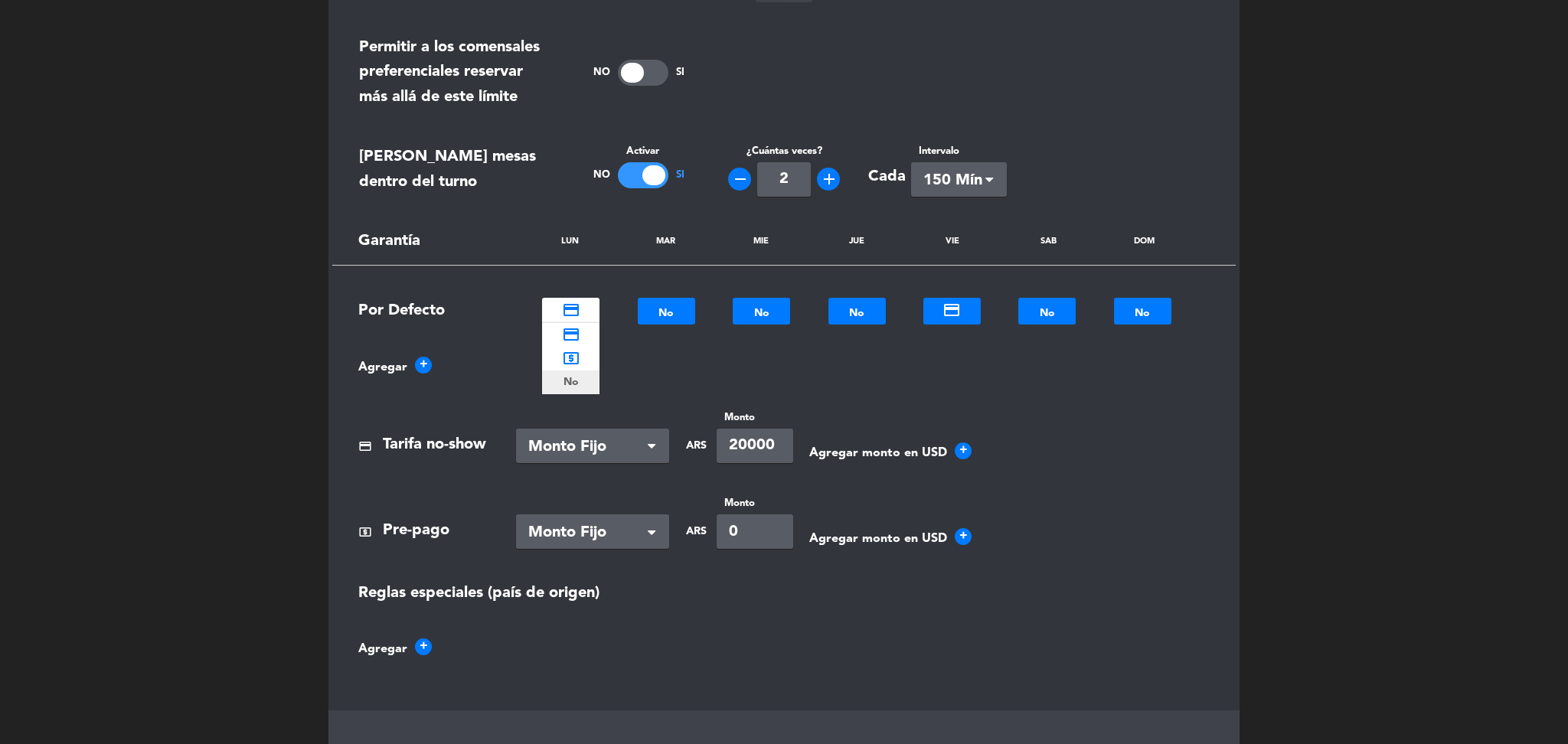
click at [571, 371] on div "No" at bounding box center [571, 382] width 58 height 24
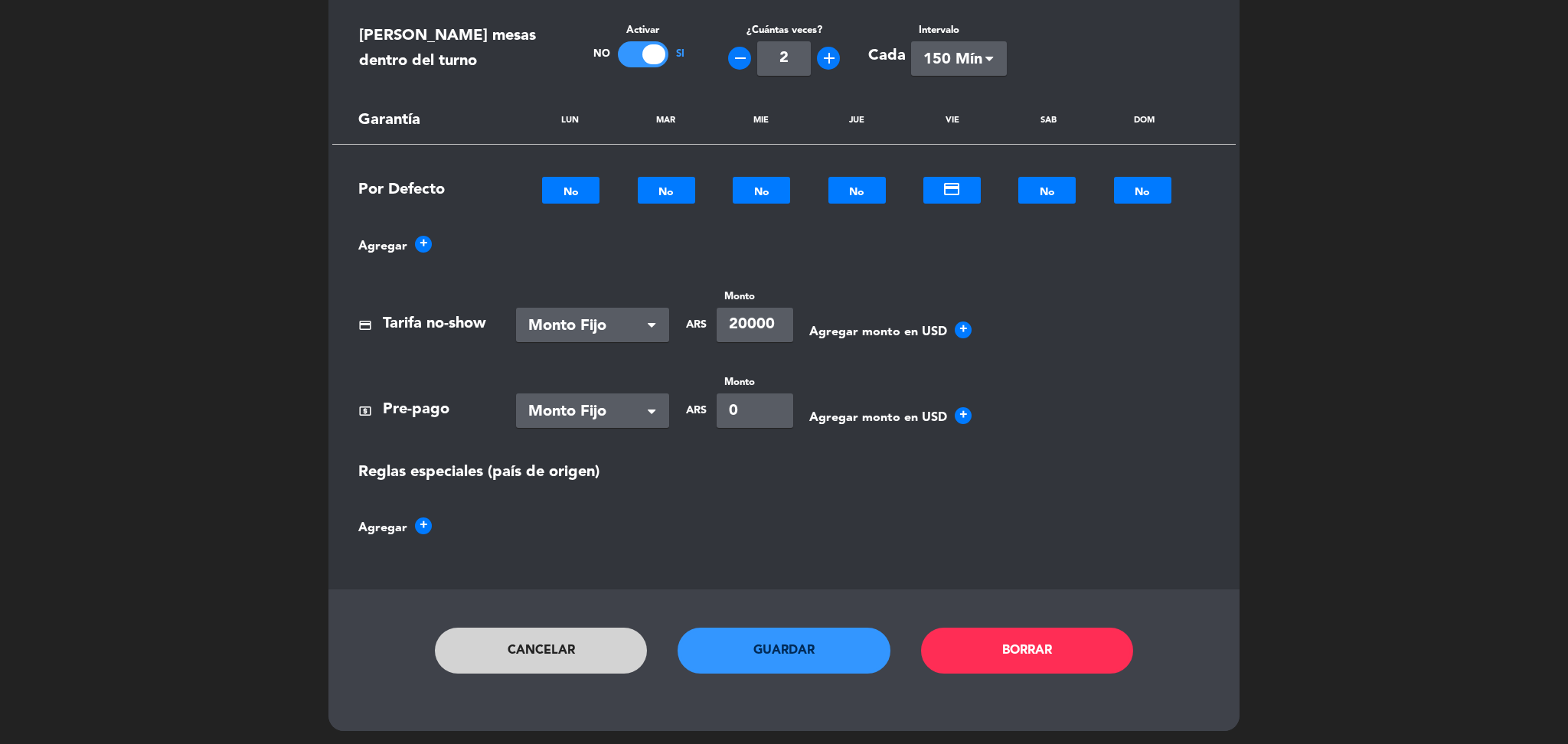
click at [763, 630] on button "Guardar" at bounding box center [784, 651] width 213 height 46
